Goal: Obtain resource: Download file/media

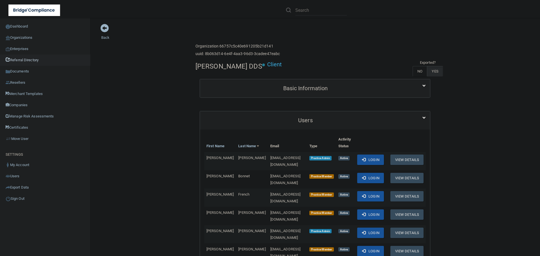
scroll to position [28, 0]
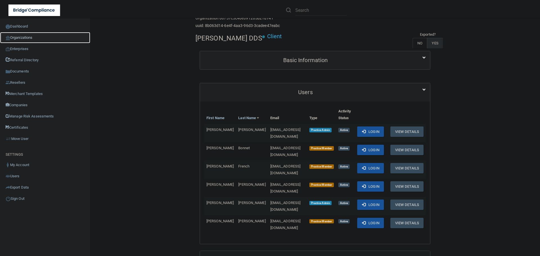
drag, startPoint x: 18, startPoint y: 36, endPoint x: 50, endPoint y: 39, distance: 32.5
click at [18, 36] on link "Organizations" at bounding box center [45, 37] width 90 height 11
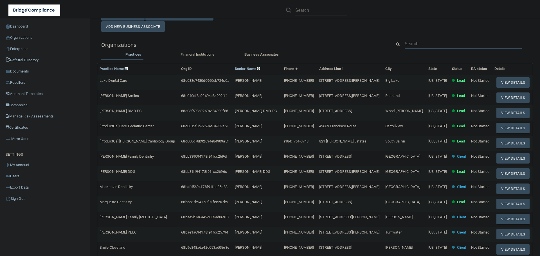
click at [411, 42] on input "text" at bounding box center [462, 44] width 117 height 10
paste input "925) 308-7908"
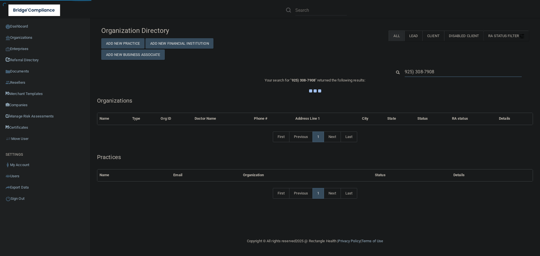
type input "925) 308-7908"
click at [307, 53] on div "Organization Directory Add New Practice Add New Financial Institution Add New B…" at bounding box center [315, 42] width 436 height 36
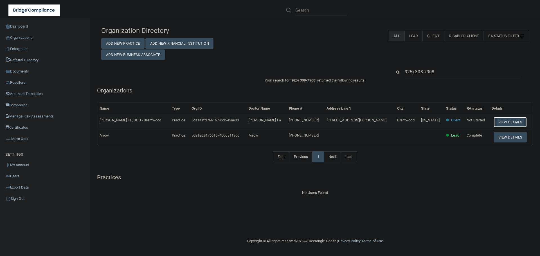
click at [495, 124] on button "View Details" at bounding box center [509, 122] width 33 height 10
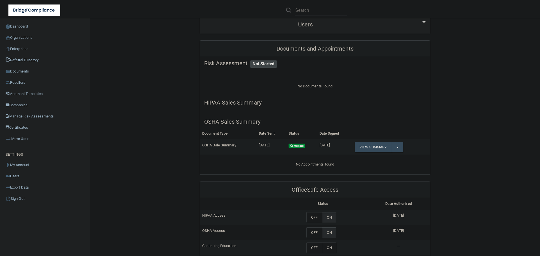
scroll to position [112, 0]
click at [399, 141] on button "Split button!" at bounding box center [397, 146] width 12 height 10
click at [383, 154] on link "Download as PDF" at bounding box center [377, 158] width 47 height 8
